Goal: Task Accomplishment & Management: Use online tool/utility

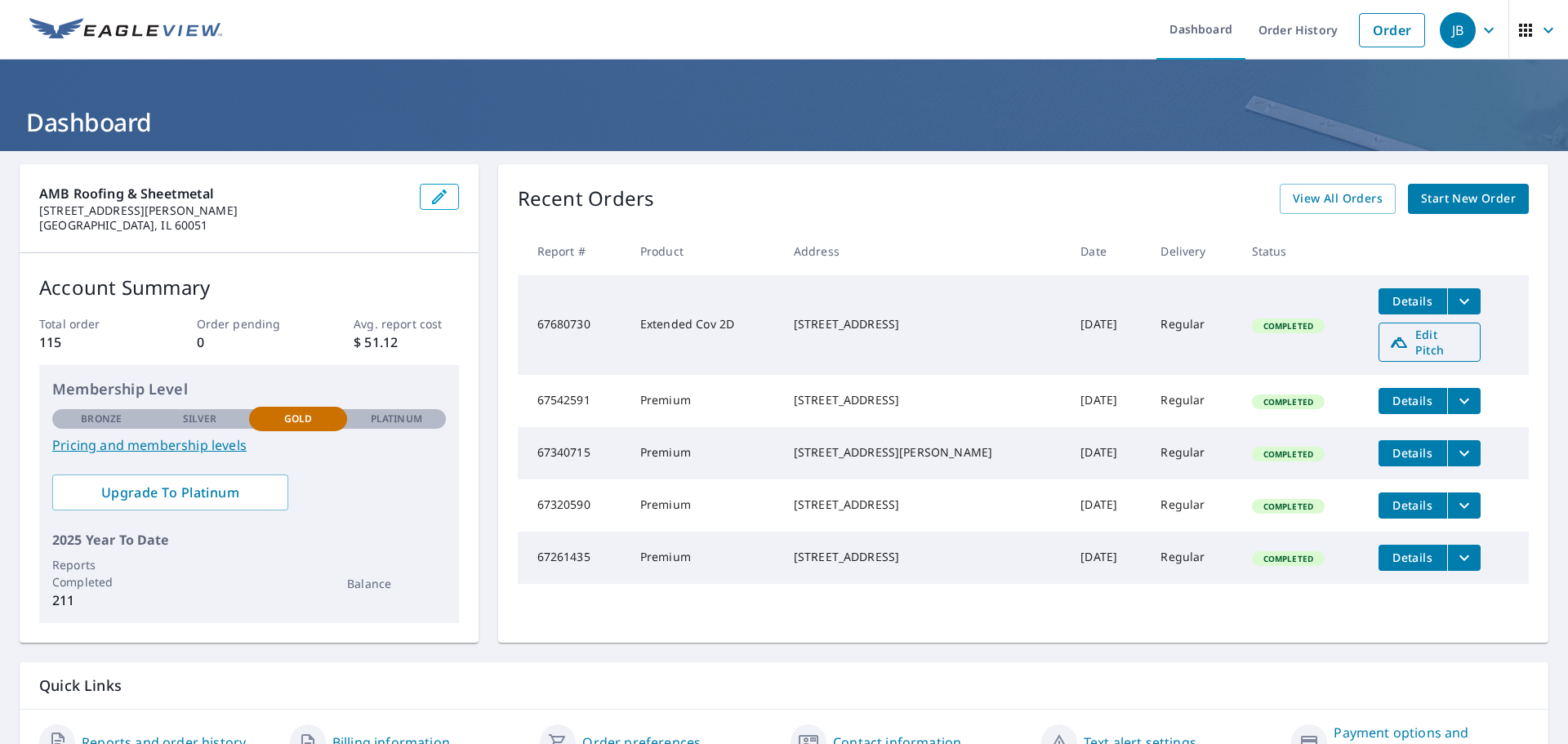
click at [1394, 339] on span "Edit Pitch" at bounding box center [1429, 341] width 81 height 31
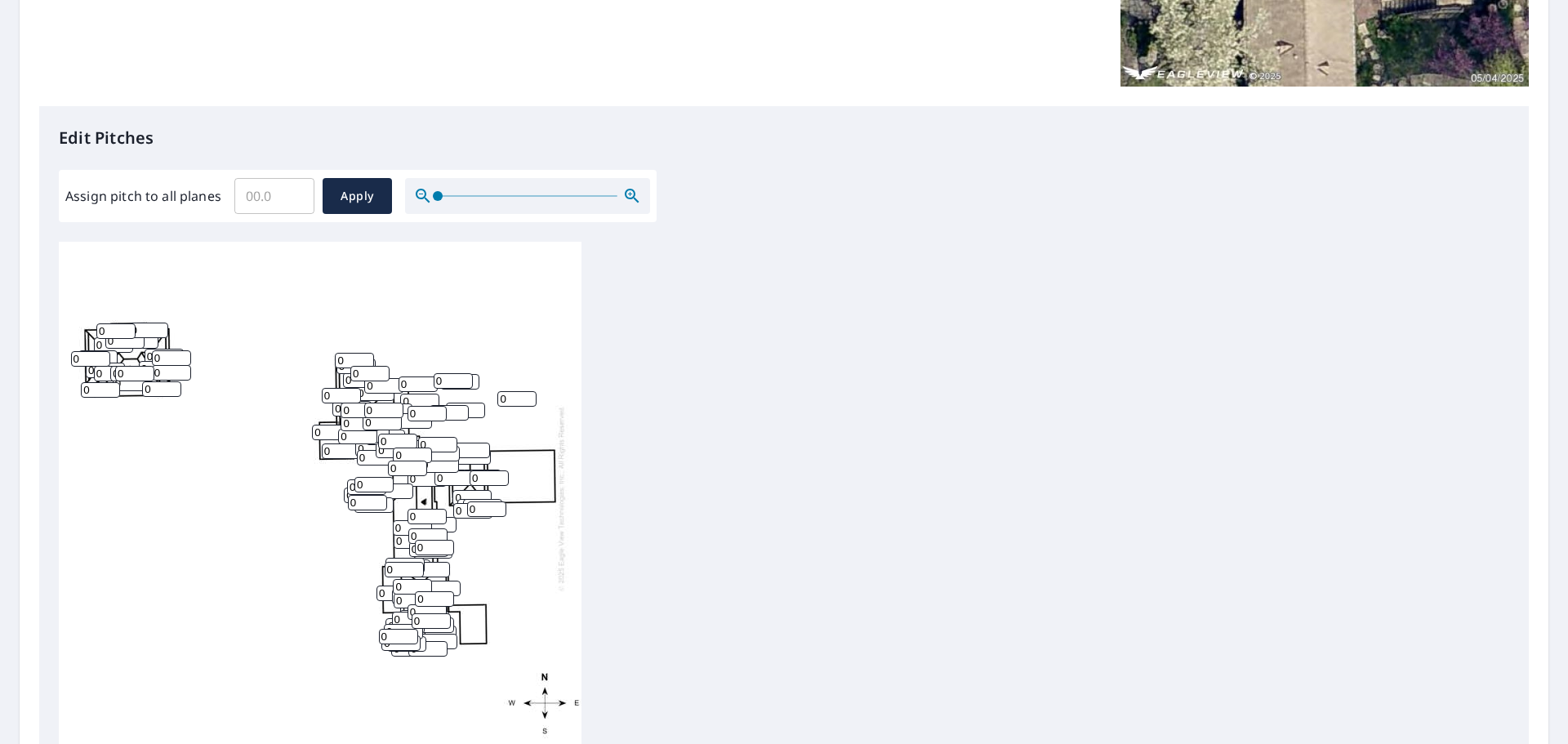
scroll to position [304, 0]
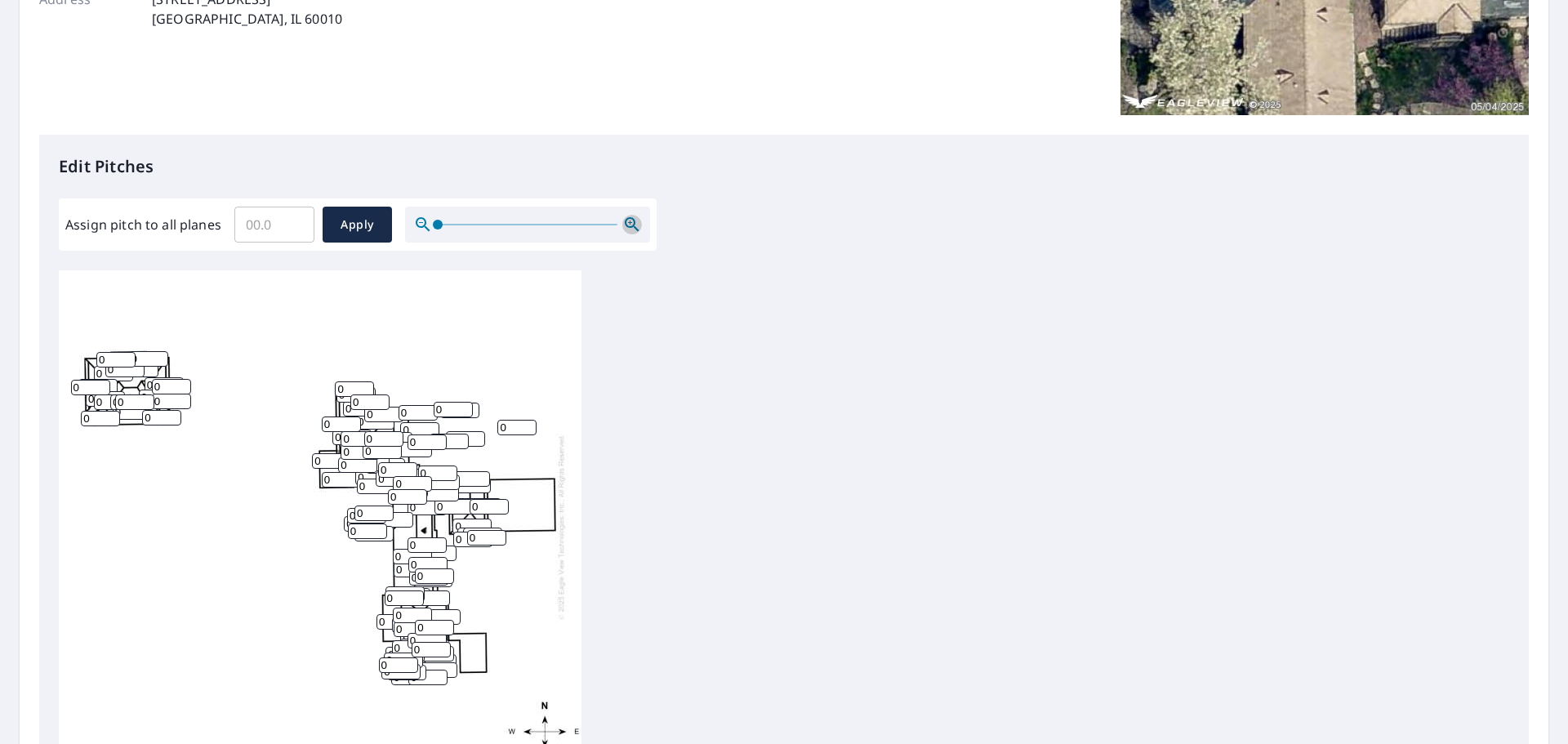
click at [631, 218] on icon "button" at bounding box center [631, 223] width 14 height 14
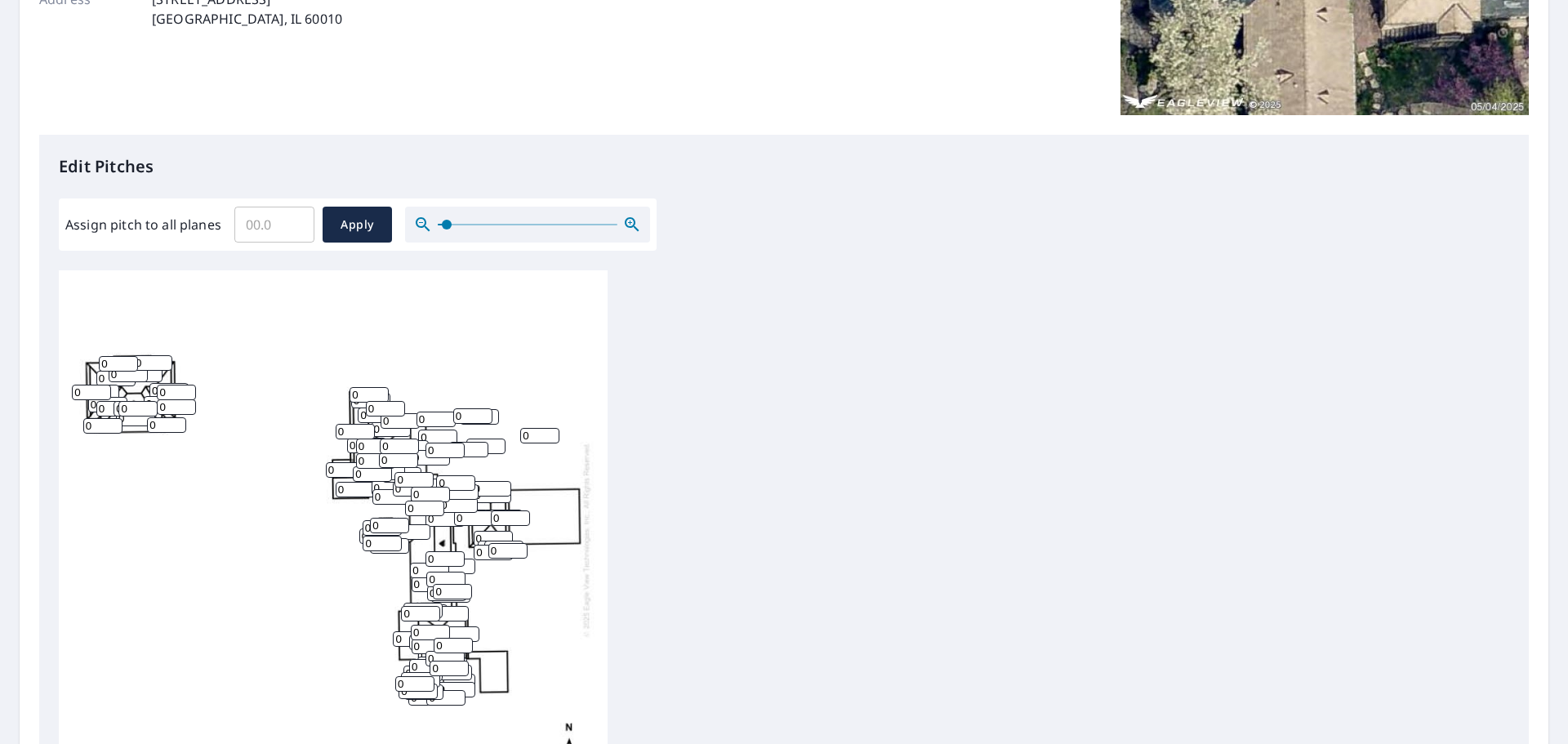
click at [630, 220] on icon "button" at bounding box center [632, 224] width 20 height 20
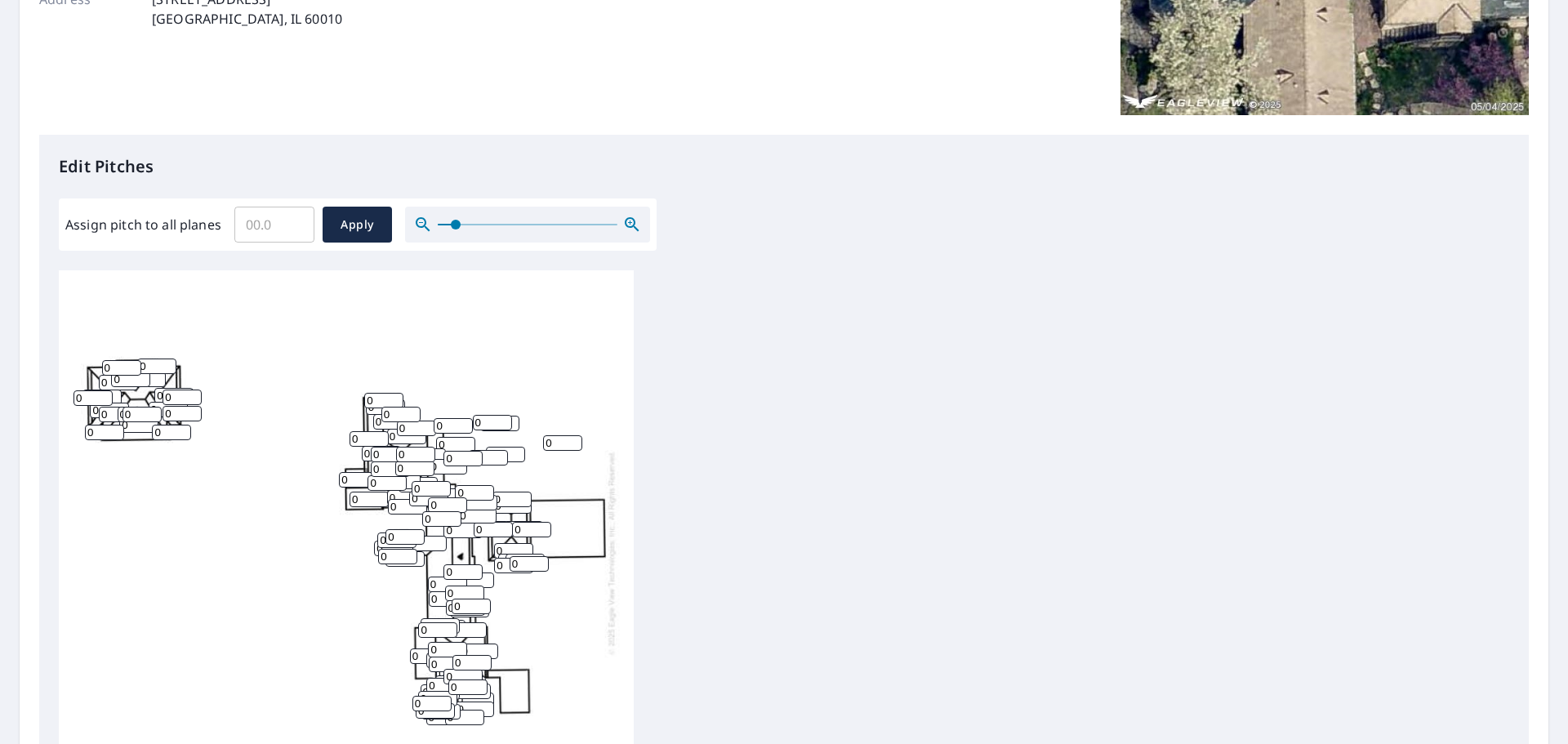
click at [629, 221] on icon "button" at bounding box center [630, 223] width 4 height 4
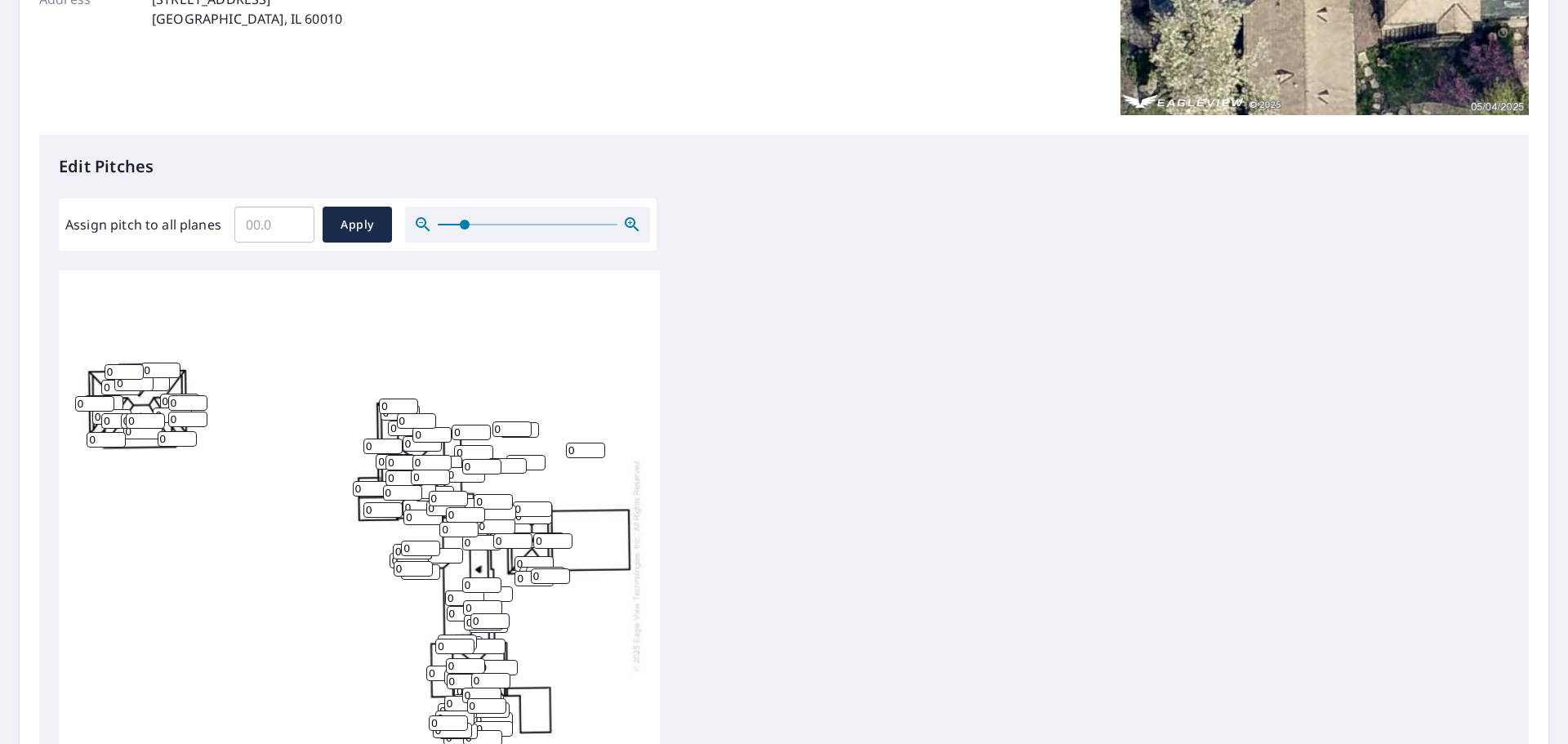
click at [629, 222] on icon "button" at bounding box center [630, 223] width 4 height 4
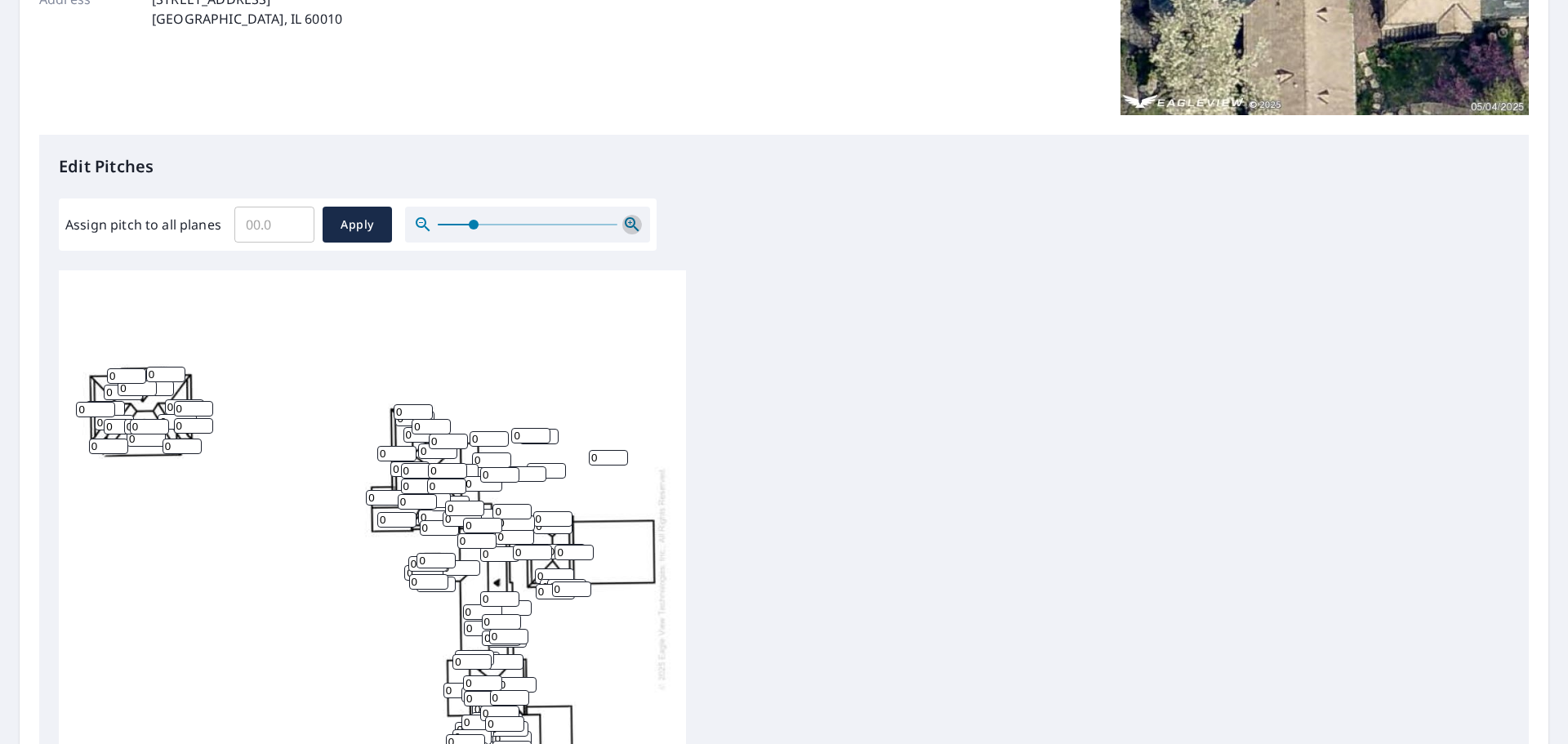
click at [629, 223] on icon "button" at bounding box center [630, 223] width 4 height 4
click at [629, 223] on icon "button" at bounding box center [630, 223] width 4 height 4
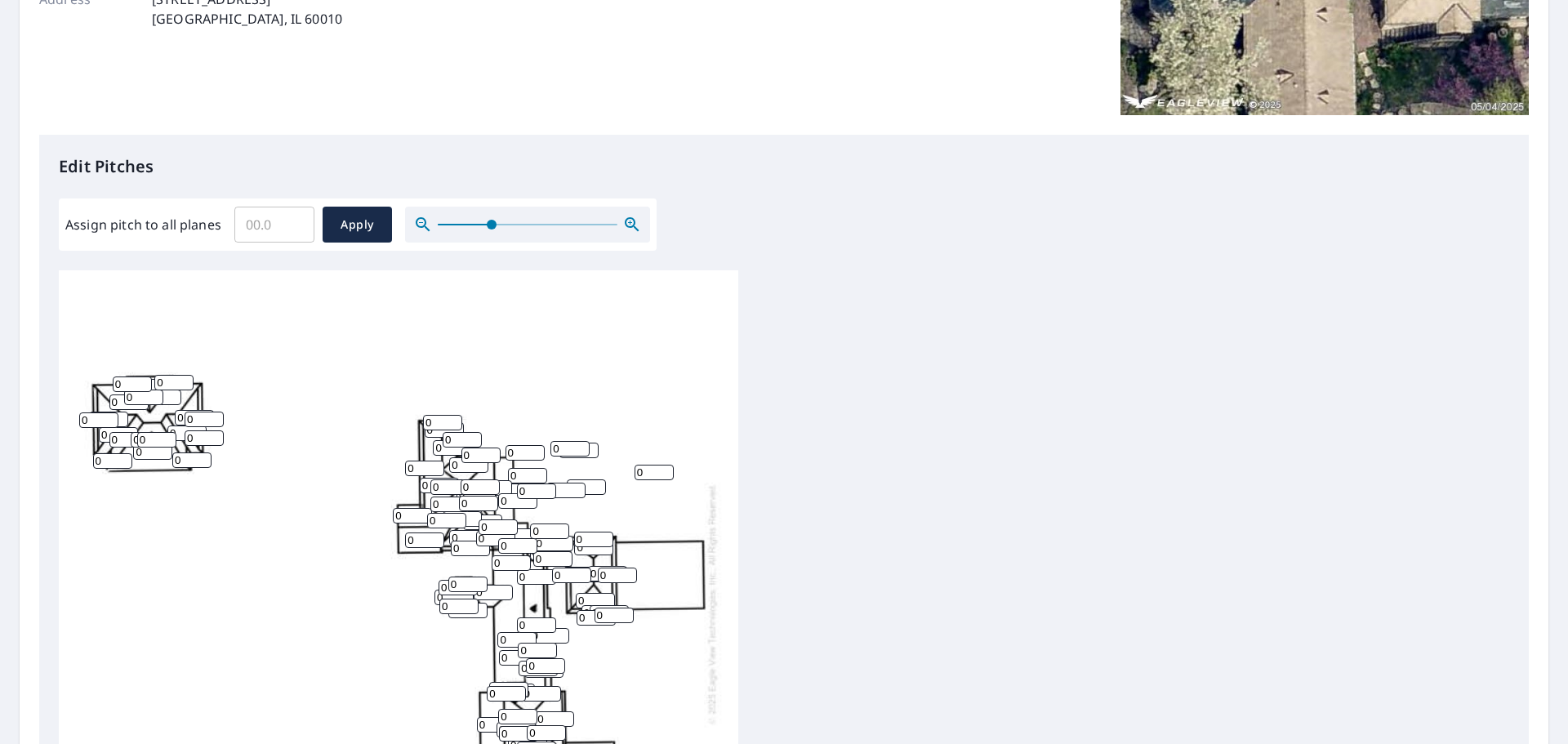
click at [629, 223] on icon "button" at bounding box center [630, 223] width 4 height 4
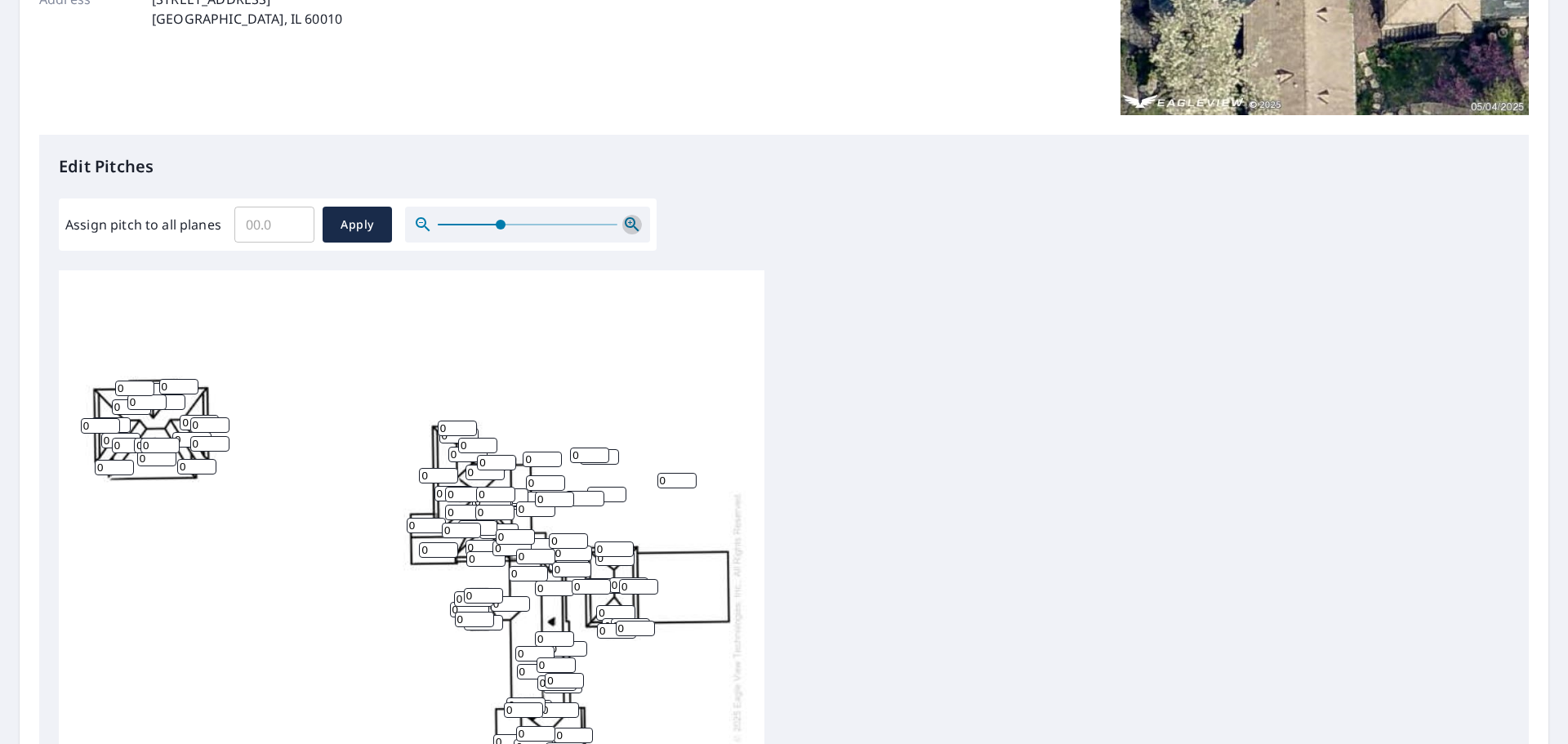
click at [629, 224] on icon "button" at bounding box center [630, 223] width 4 height 4
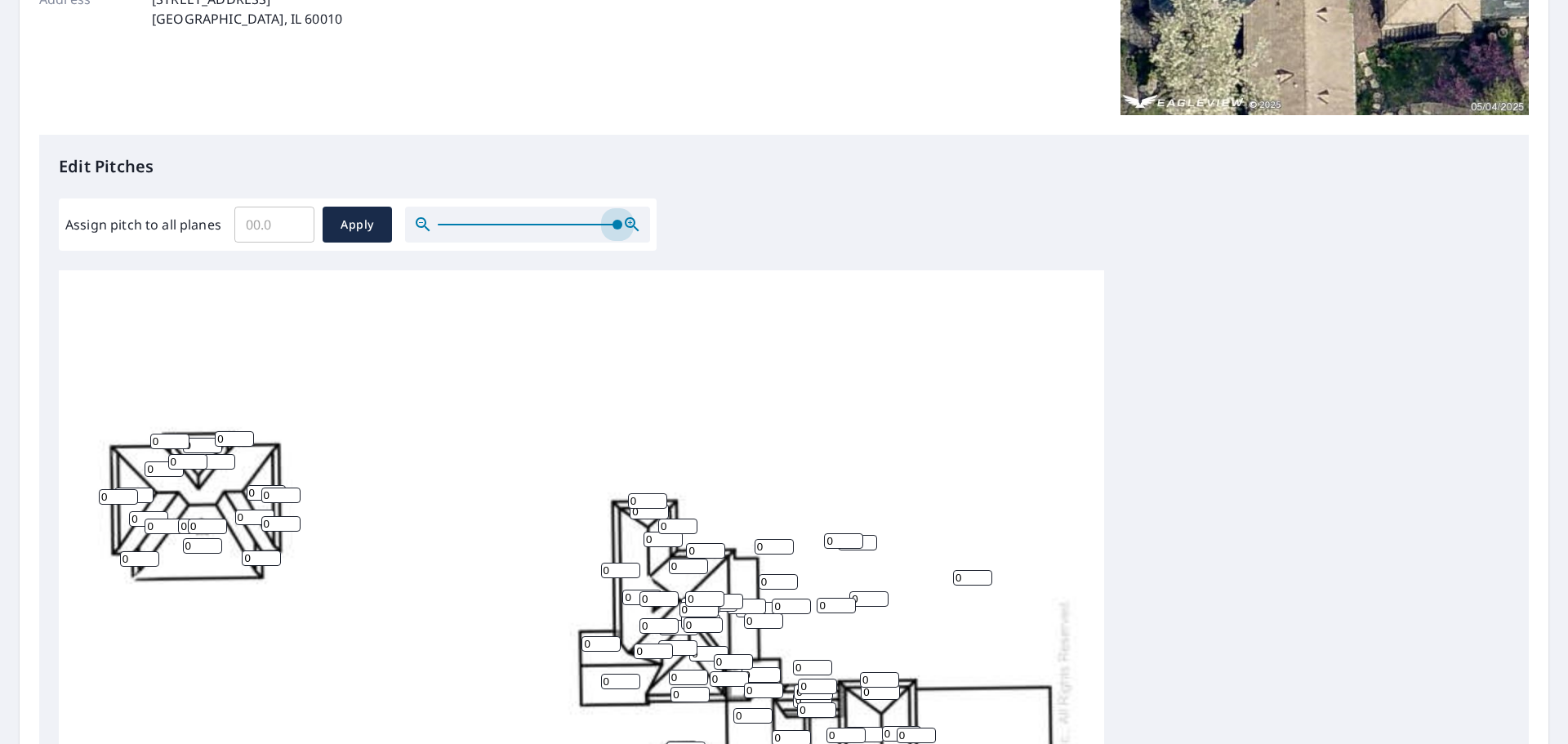
drag, startPoint x: 509, startPoint y: 228, endPoint x: 698, endPoint y: 217, distance: 189.3
click at [698, 217] on div "Edit Pitches Assign pitch to all planes ​ Apply 0 0 0 0 0 0 0 0 0 0 0 0 0 0 0 0…" at bounding box center [784, 469] width 1490 height 668
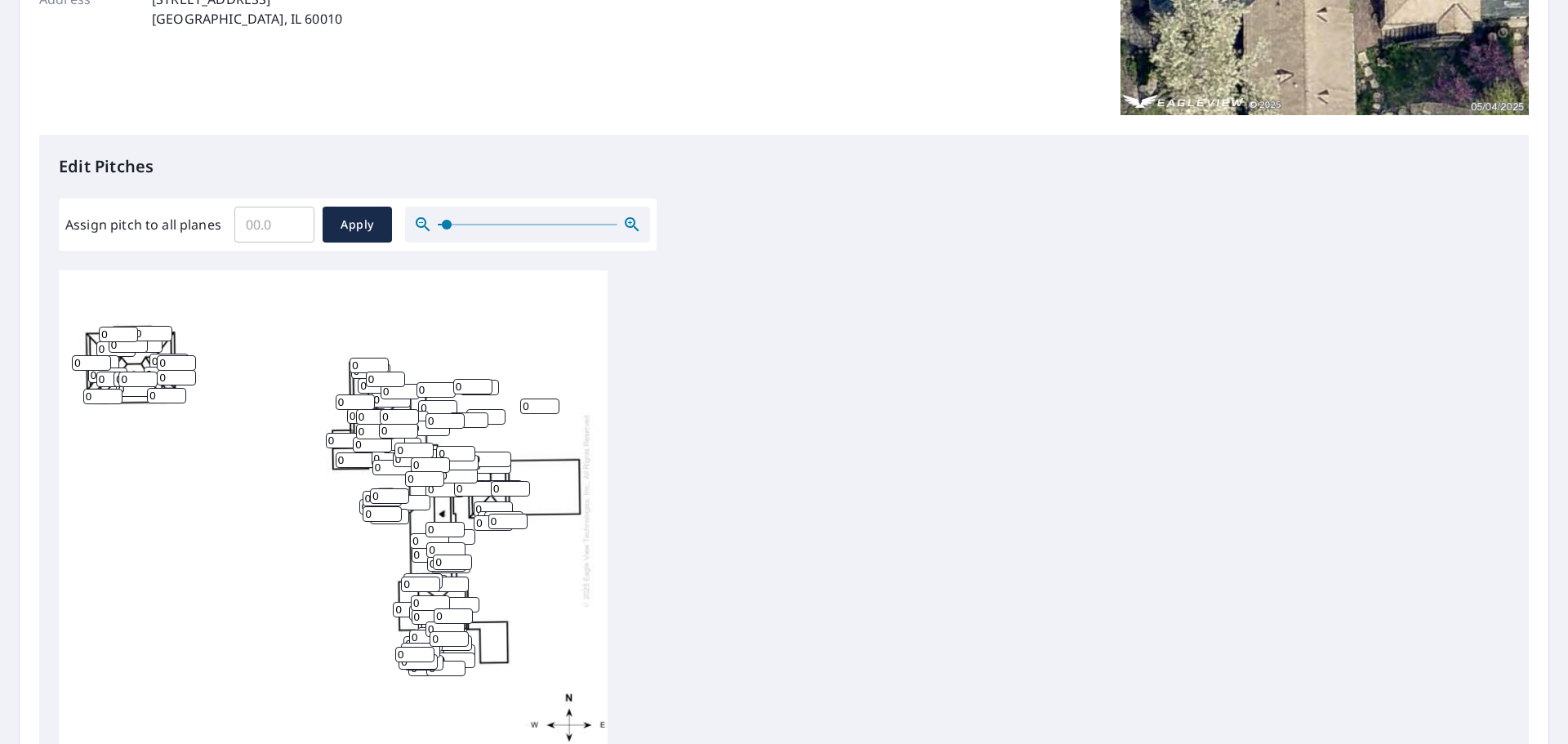
scroll to position [27, 0]
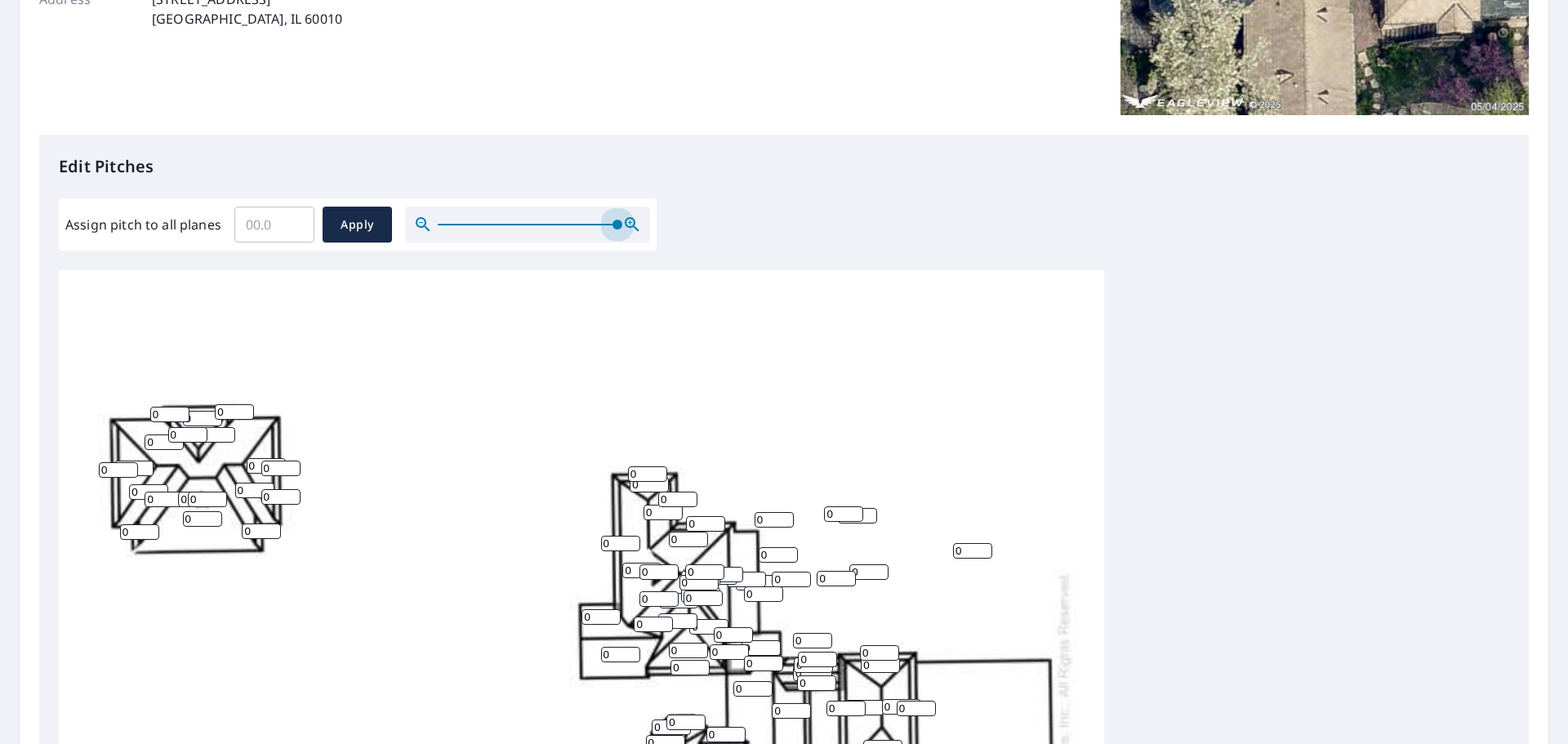
drag, startPoint x: 619, startPoint y: 224, endPoint x: 695, endPoint y: 218, distance: 76.2
click at [689, 216] on div "Edit Pitches Assign pitch to all planes ​ Apply 0 0 0 0 0 0 0 0 0 0 0 0 0 0 0 0…" at bounding box center [784, 469] width 1490 height 668
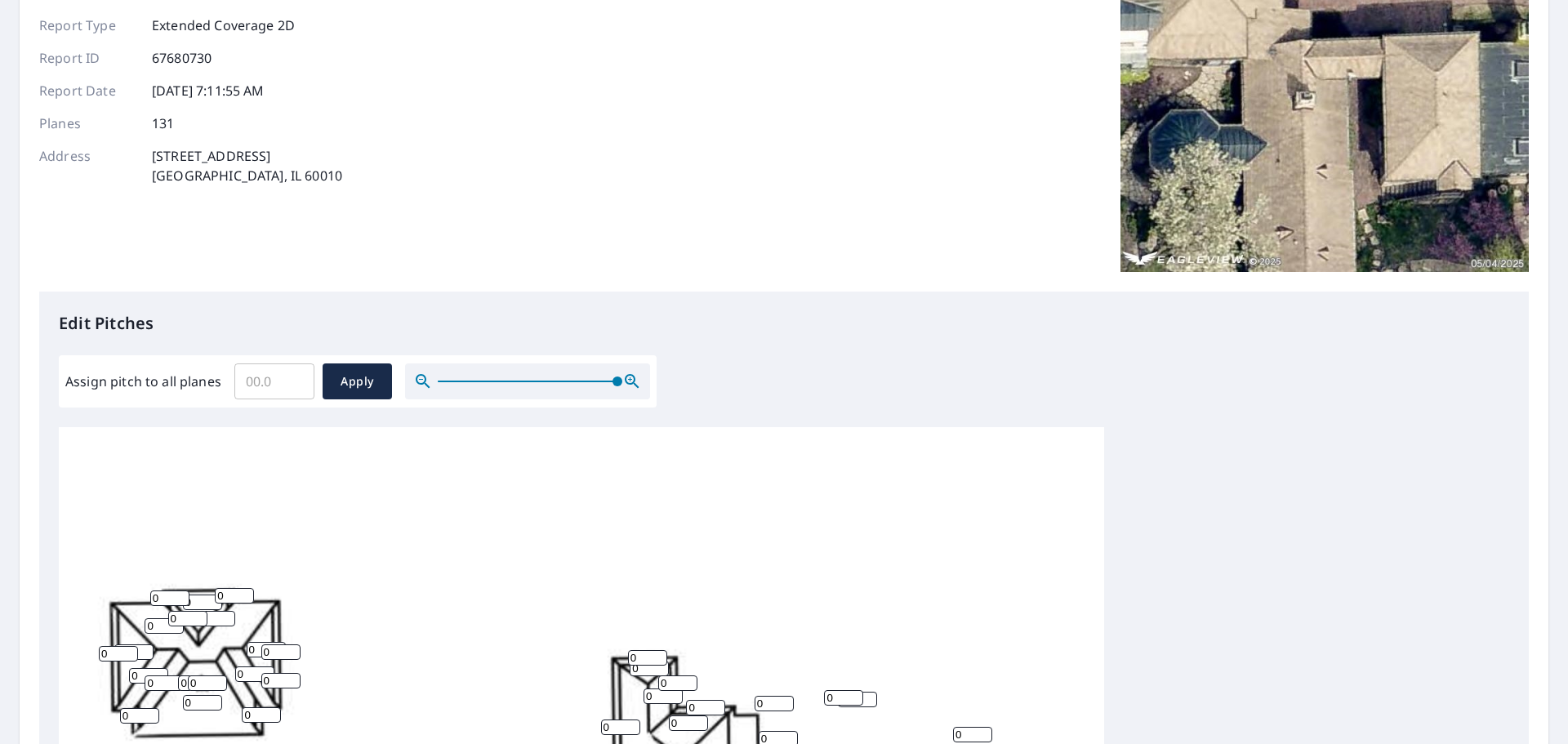
scroll to position [82, 0]
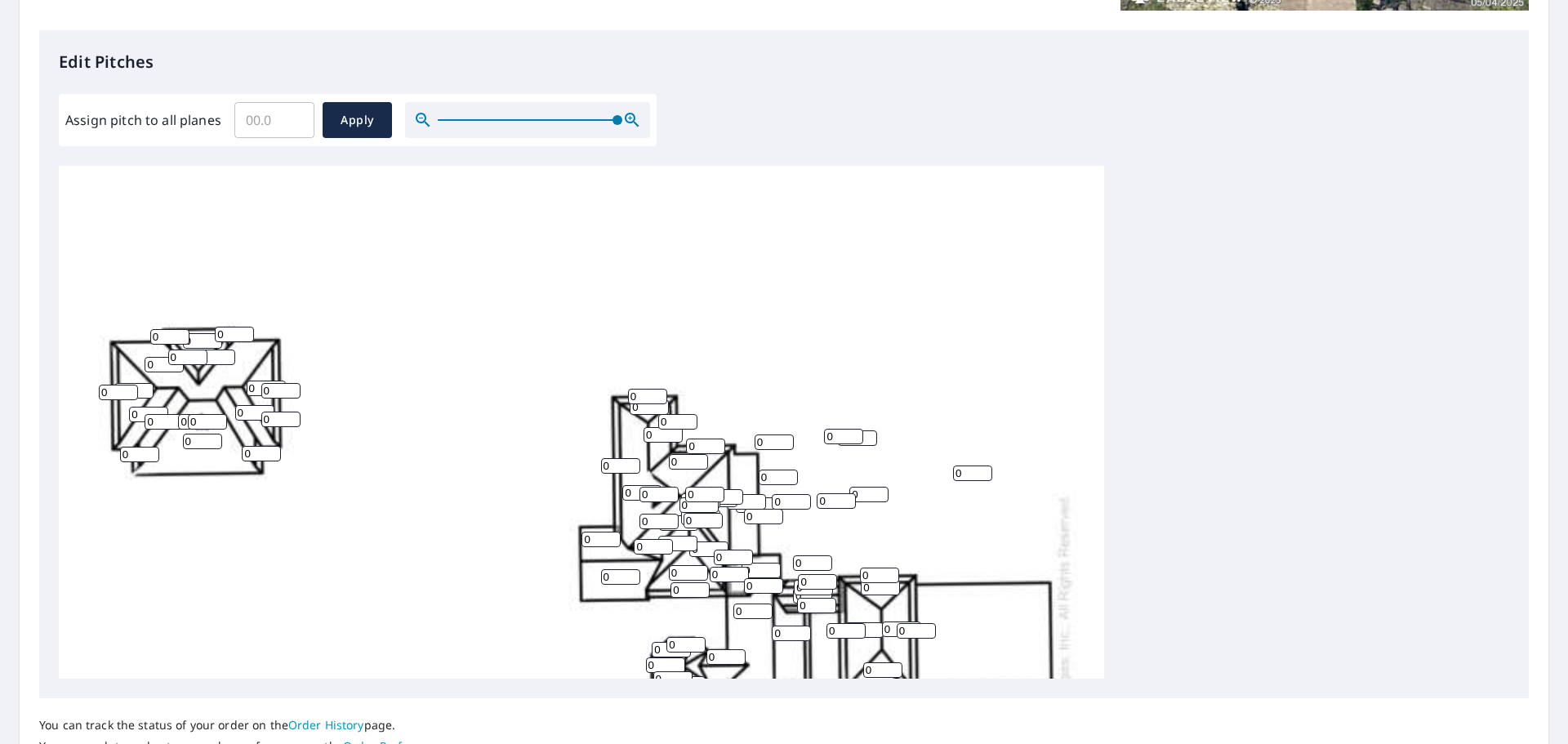
drag, startPoint x: 496, startPoint y: 113, endPoint x: 459, endPoint y: 133, distance: 42.1
click at [459, 133] on div at bounding box center [528, 120] width 245 height 36
drag, startPoint x: 616, startPoint y: 118, endPoint x: 759, endPoint y: 107, distance: 143.4
click at [759, 107] on div "Edit Pitches Assign pitch to all planes ​ Apply 0 0 0 0 0 0 0 0 0 0 0 0 0 0 0 0…" at bounding box center [784, 364] width 1490 height 668
